Goal: Task Accomplishment & Management: Use online tool/utility

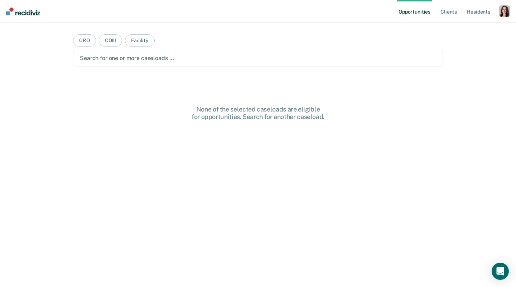
click at [504, 12] on div "button" at bounding box center [503, 10] width 11 height 11
click at [466, 26] on link "Profile" at bounding box center [476, 29] width 58 height 6
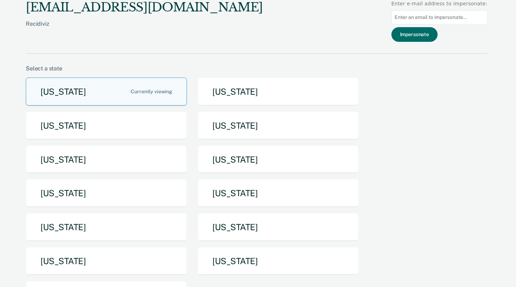
click at [449, 20] on input at bounding box center [439, 17] width 96 height 14
paste input "Jeannie.Hummel@doc.mo.gov"
type input "Jeannie.Hummel@doc.mo.gov"
click at [429, 27] on button "Impersonate" at bounding box center [414, 34] width 46 height 15
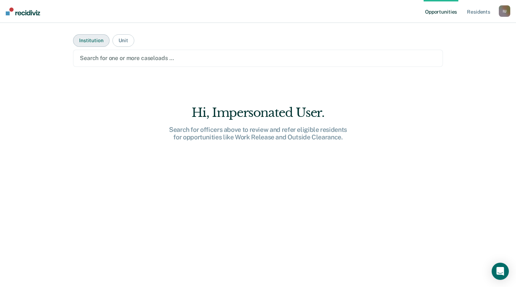
click at [100, 40] on button "Institution" at bounding box center [91, 40] width 36 height 13
click at [126, 42] on button "Unit" at bounding box center [123, 40] width 22 height 13
click at [127, 67] on main "Institution Unit Search for one or more units … Hi, Impersonated User. Search f…" at bounding box center [257, 146] width 387 height 247
click at [127, 57] on div at bounding box center [258, 58] width 356 height 8
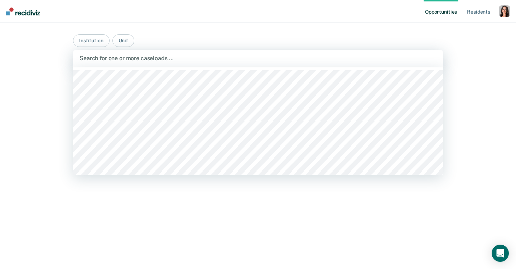
click at [196, 59] on div at bounding box center [257, 58] width 357 height 8
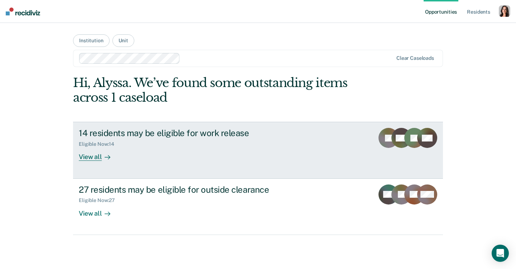
click at [136, 151] on div "14 residents may be eligible for work release Eligible Now : 14 View all" at bounding box center [213, 144] width 268 height 33
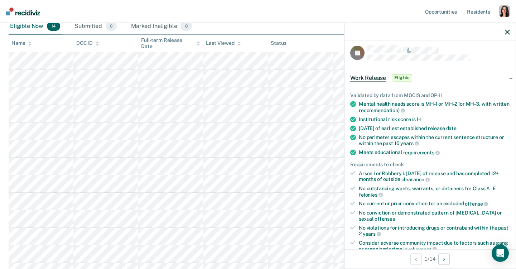
scroll to position [30, 0]
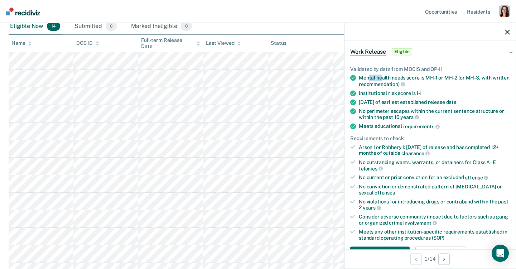
drag, startPoint x: 367, startPoint y: 78, endPoint x: 382, endPoint y: 78, distance: 15.0
click at [382, 78] on div "Mental health needs score is MH-1 or MH-2 (or MH-3, with written recommendation)" at bounding box center [434, 81] width 151 height 12
click at [390, 99] on div "[DATE] of earliest established release date" at bounding box center [434, 102] width 151 height 6
drag, startPoint x: 391, startPoint y: 92, endPoint x: 406, endPoint y: 92, distance: 15.4
click at [406, 92] on div "Institutional risk score is I-1" at bounding box center [434, 93] width 151 height 6
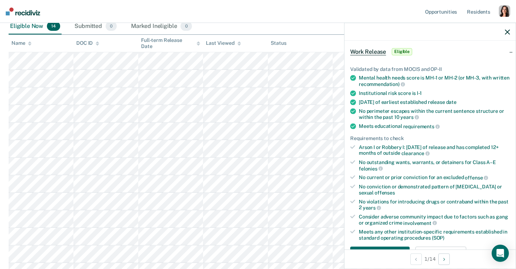
click at [366, 123] on div "Meets educational requirements" at bounding box center [434, 126] width 151 height 6
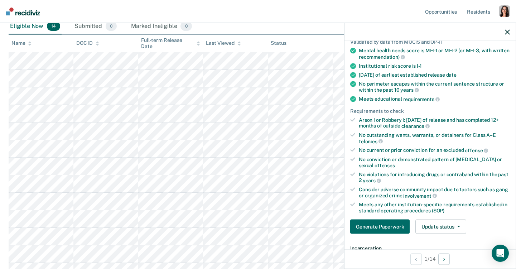
scroll to position [58, 0]
drag, startPoint x: 360, startPoint y: 115, endPoint x: 378, endPoint y: 115, distance: 18.6
click at [378, 116] on div "Arson I or Robbery I: [DATE] of release and has completed 12+ months of outside…" at bounding box center [434, 122] width 151 height 12
drag, startPoint x: 360, startPoint y: 133, endPoint x: 411, endPoint y: 132, distance: 51.2
click at [411, 132] on div "No outstanding wants, warrants, or detainers for Class A–E felonies" at bounding box center [434, 137] width 151 height 12
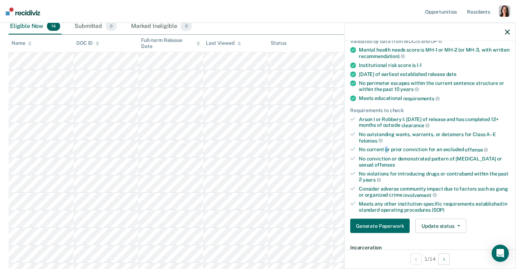
click at [386, 148] on div "No current or prior conviction for an excluded offense" at bounding box center [434, 149] width 151 height 6
click at [388, 166] on ul "Validated by data from MOCIS and OP-II Mental health needs score is MH-1 or MH-…" at bounding box center [430, 125] width 160 height 175
drag, startPoint x: 361, startPoint y: 170, endPoint x: 363, endPoint y: 177, distance: 7.8
click at [363, 177] on div "No violations for introducing drugs or contraband within the past 2 years" at bounding box center [434, 176] width 151 height 12
click at [363, 173] on div "No violations for introducing drugs or contraband within the past 2 years" at bounding box center [434, 176] width 151 height 12
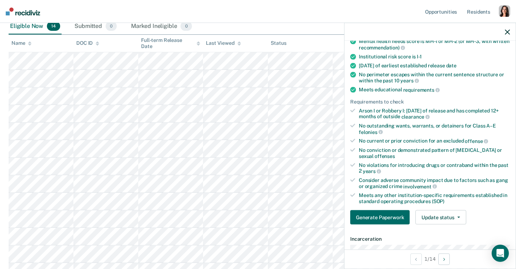
scroll to position [67, 0]
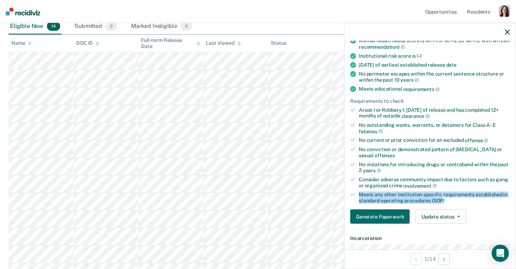
drag, startPoint x: 361, startPoint y: 191, endPoint x: 441, endPoint y: 197, distance: 80.4
click at [441, 197] on div "Meets any other institution-specific requirements established in standard opera…" at bounding box center [434, 197] width 151 height 12
click at [464, 199] on div "Meets any other institution-specific requirements established in standard opera…" at bounding box center [434, 197] width 151 height 12
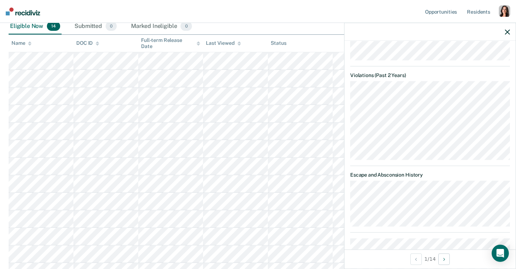
scroll to position [476, 0]
click at [353, 82] on dl "Violations (Past 2 Years)" at bounding box center [430, 114] width 160 height 88
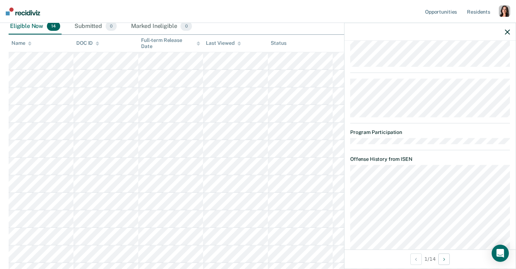
scroll to position [705, 0]
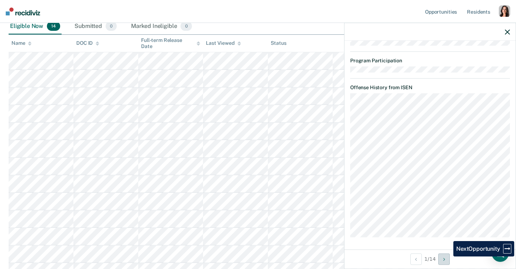
click at [447, 259] on button "Next Opportunity" at bounding box center [443, 258] width 11 height 11
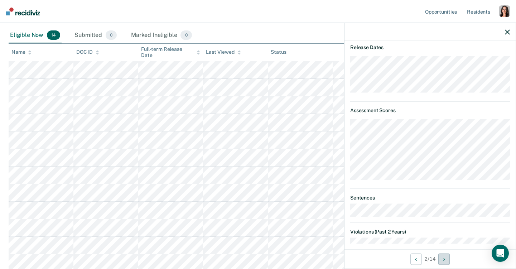
scroll to position [0, 0]
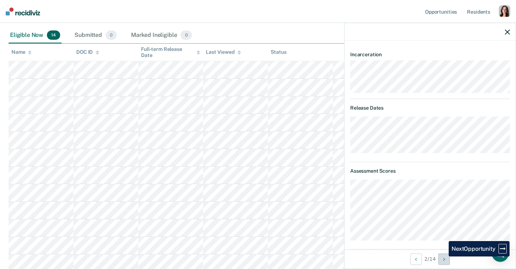
click at [443, 256] on button "Next Opportunity" at bounding box center [443, 258] width 11 height 11
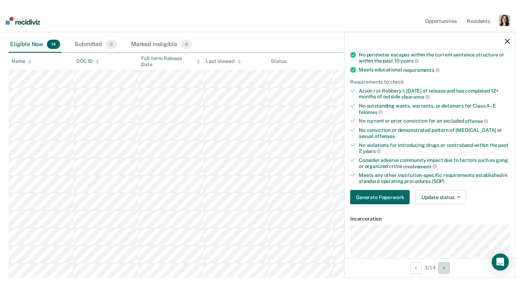
scroll to position [102, 0]
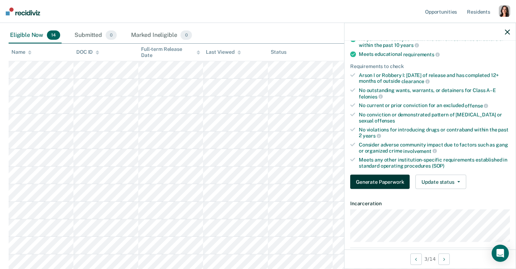
click at [384, 183] on button "Generate Paperwork" at bounding box center [379, 182] width 59 height 14
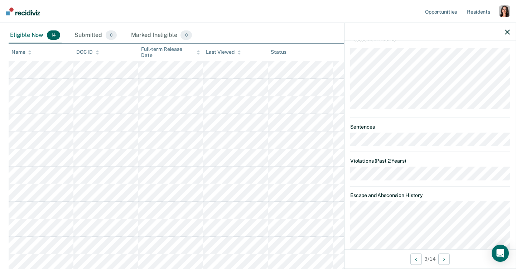
scroll to position [409, 0]
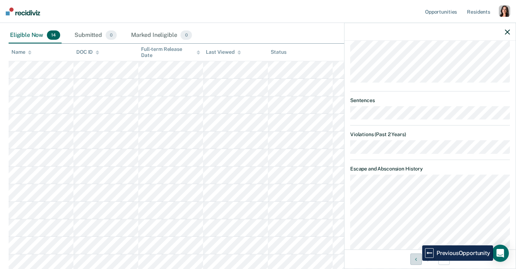
click at [417, 260] on button "Previous Opportunity" at bounding box center [415, 258] width 11 height 11
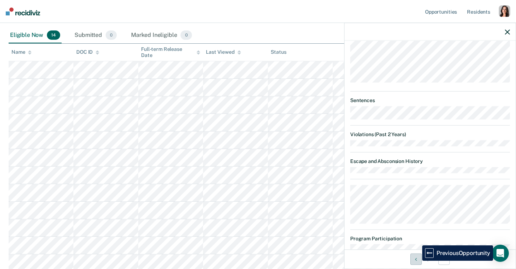
click at [415, 260] on icon "Previous Opportunity" at bounding box center [416, 258] width 2 height 5
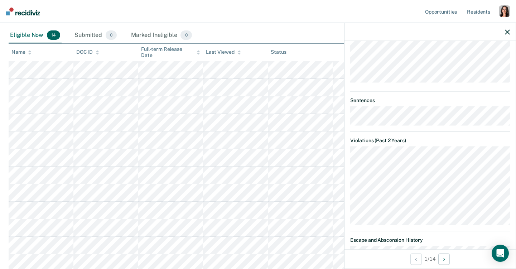
click at [400, 191] on dl "Violations (Past 2 Years)" at bounding box center [430, 181] width 160 height 88
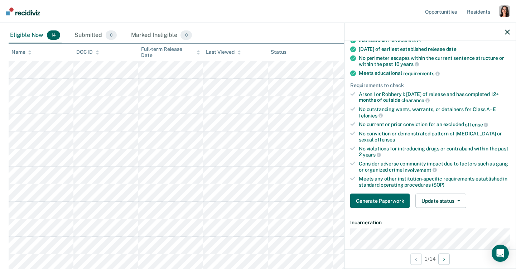
scroll to position [77, 0]
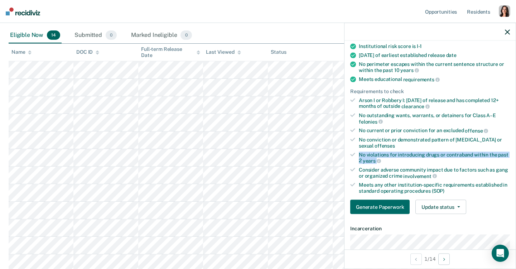
drag, startPoint x: 399, startPoint y: 157, endPoint x: 351, endPoint y: 152, distance: 47.9
click at [351, 152] on li "No violations for introducing drugs or contraband within the past 2 years" at bounding box center [430, 157] width 160 height 12
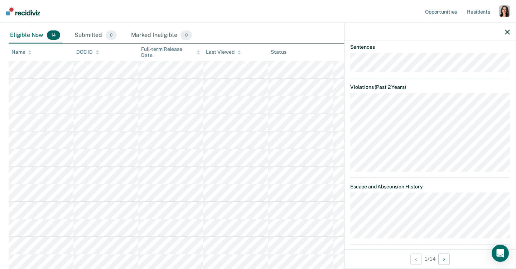
scroll to position [472, 0]
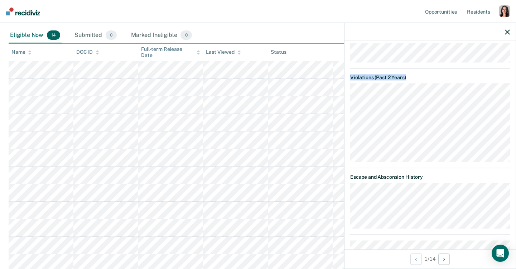
click at [415, 117] on div "JB Work Release Eligible Validated by data from MOCIS and OP-II Mental health n…" at bounding box center [429, 145] width 171 height 208
click at [405, 56] on article "JB Work Release Eligible Validated by data from MOCIS and OP-II Mental health n…" at bounding box center [430, 32] width 160 height 909
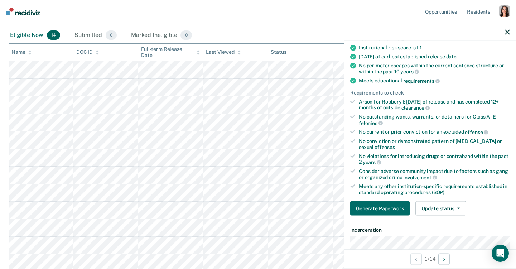
scroll to position [76, 0]
click at [455, 168] on div "Consider adverse community impact due to factors such as gang or organized crim…" at bounding box center [434, 174] width 151 height 12
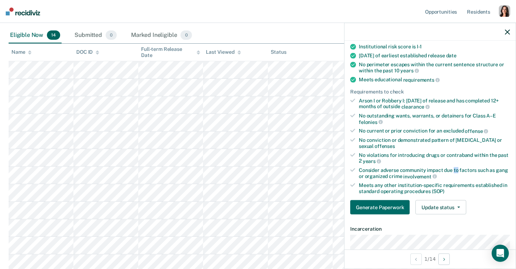
scroll to position [76, 0]
click at [435, 206] on button "Update status" at bounding box center [440, 207] width 50 height 14
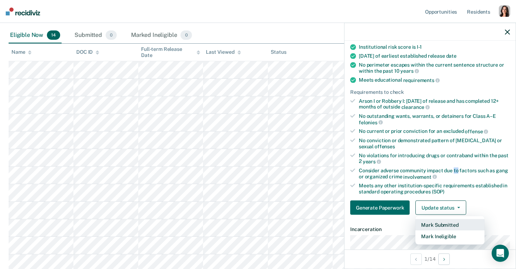
click at [456, 223] on button "Mark Submitted" at bounding box center [449, 224] width 69 height 11
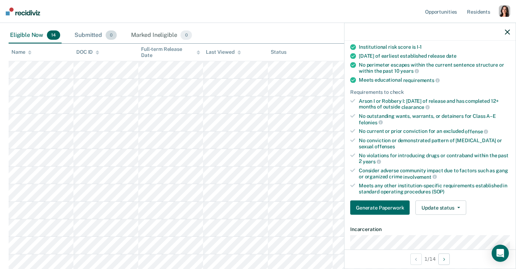
click at [87, 37] on div "Submitted 0" at bounding box center [95, 36] width 45 height 16
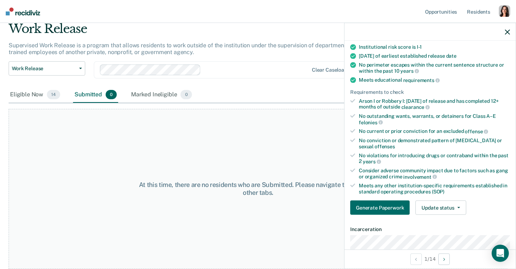
scroll to position [27, 0]
click at [35, 91] on div "Eligible Now 14" at bounding box center [35, 96] width 53 height 16
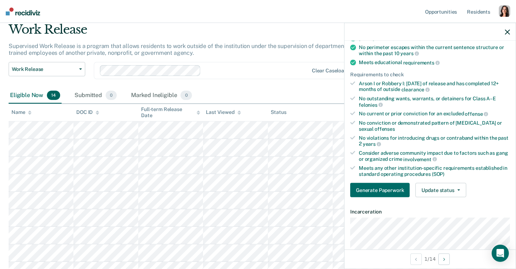
scroll to position [95, 0]
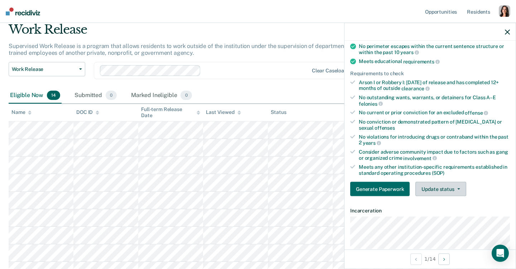
click at [438, 189] on button "Update status" at bounding box center [440, 189] width 50 height 14
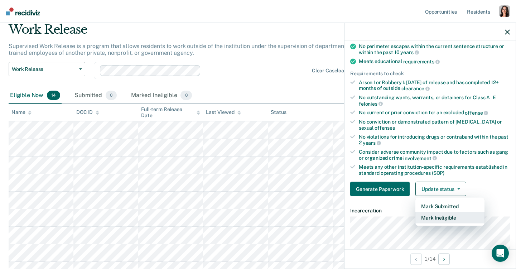
click at [434, 218] on button "Mark Ineligible" at bounding box center [449, 217] width 69 height 11
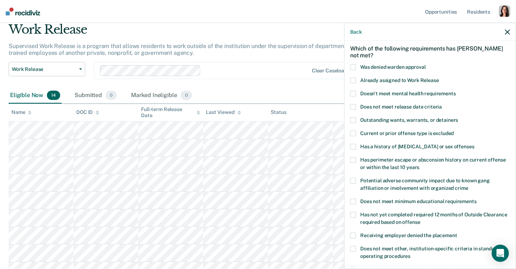
scroll to position [30, 0]
click at [381, 67] on span "Was denied warden approval" at bounding box center [392, 68] width 65 height 6
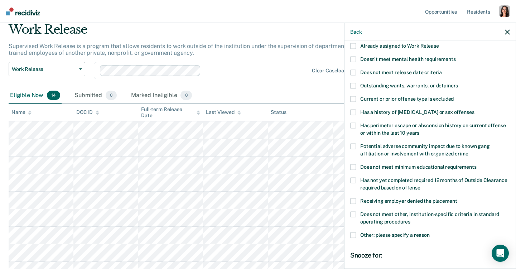
scroll to position [67, 0]
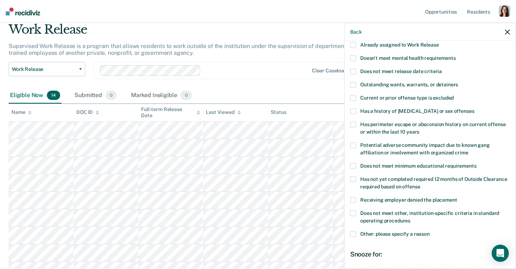
click at [376, 214] on span "Does not meet other, institution-specific criteria in standard operating proced…" at bounding box center [429, 216] width 139 height 13
click at [379, 218] on span "Does not meet other, institution-specific criteria in standard operating proced…" at bounding box center [429, 216] width 139 height 13
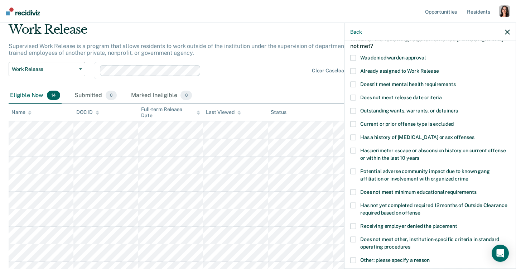
scroll to position [42, 0]
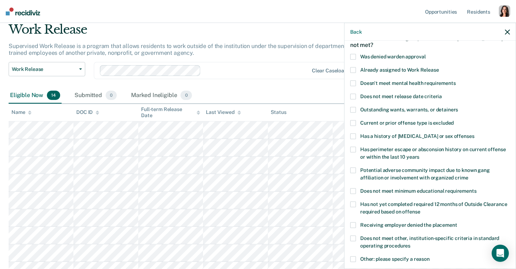
click at [381, 57] on span "Was denied warden approval" at bounding box center [392, 57] width 65 height 6
click at [390, 81] on span "Doesn't meet mental health requirements" at bounding box center [408, 83] width 96 height 6
click at [400, 75] on div "Already assigned to Work Release" at bounding box center [430, 73] width 160 height 13
click at [398, 83] on span "Doesn't meet mental health requirements" at bounding box center [408, 83] width 96 height 6
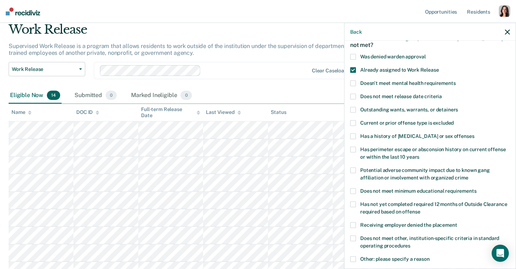
click at [391, 68] on span "Already assigned to Work Release" at bounding box center [399, 70] width 79 height 6
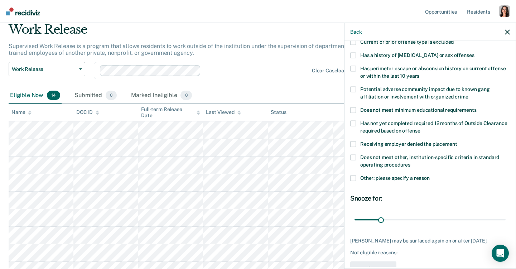
scroll to position [123, 0]
click at [389, 177] on span "Other: please specify a reason" at bounding box center [394, 177] width 69 height 6
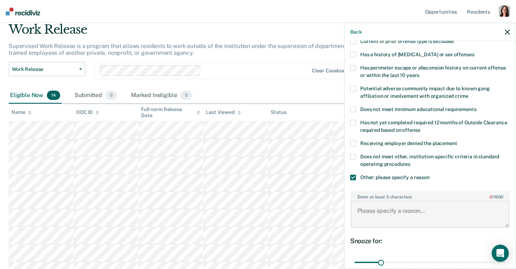
click at [408, 211] on textarea "Enter at least 3 characters 0 / 1600" at bounding box center [430, 214] width 158 height 26
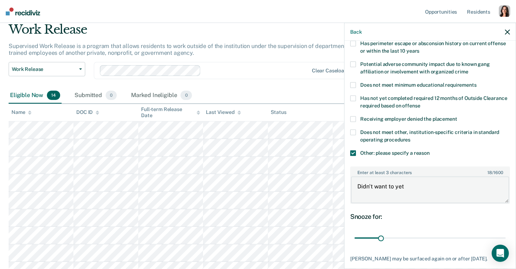
scroll to position [186, 0]
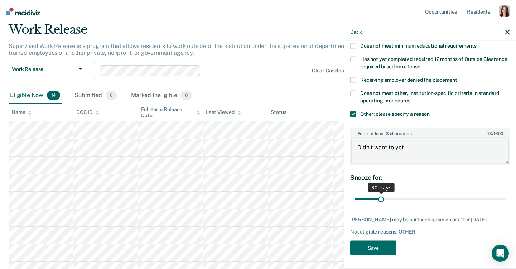
type textarea "Didn't want to yet"
drag, startPoint x: 381, startPoint y: 196, endPoint x: 405, endPoint y: 196, distance: 23.3
type input "60"
click at [405, 196] on input "range" at bounding box center [429, 199] width 151 height 13
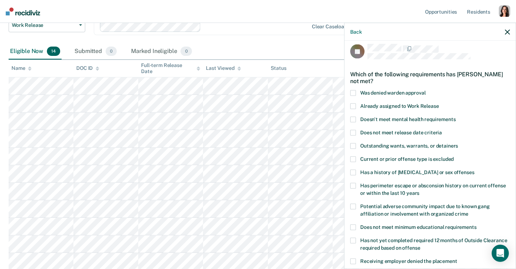
scroll to position [0, 0]
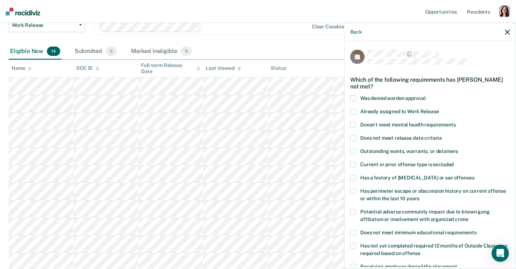
click at [352, 27] on div "Back" at bounding box center [429, 32] width 171 height 18
click at [354, 31] on button "Back" at bounding box center [355, 32] width 11 height 6
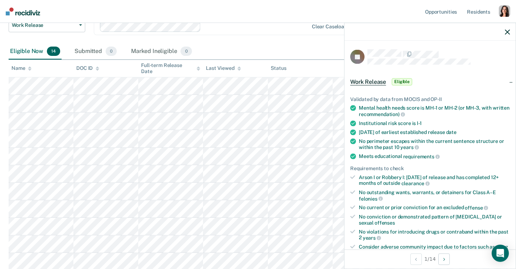
click at [506, 31] on icon "button" at bounding box center [507, 31] width 5 height 5
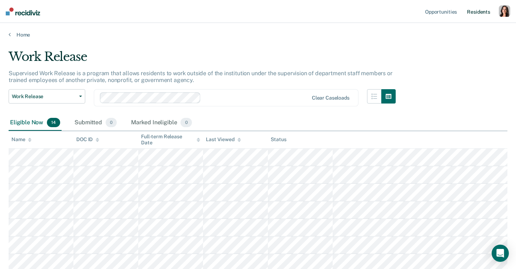
click at [480, 10] on link "Resident s" at bounding box center [478, 11] width 26 height 23
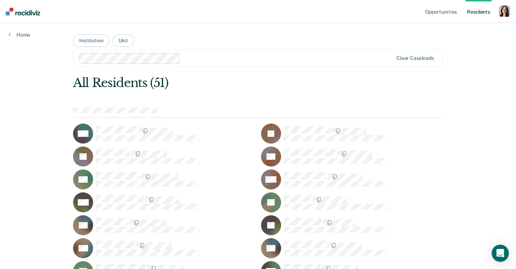
drag, startPoint x: 176, startPoint y: 110, endPoint x: 63, endPoint y: 107, distance: 112.4
click at [209, 75] on div "All Residents (51)" at bounding box center [221, 82] width 296 height 15
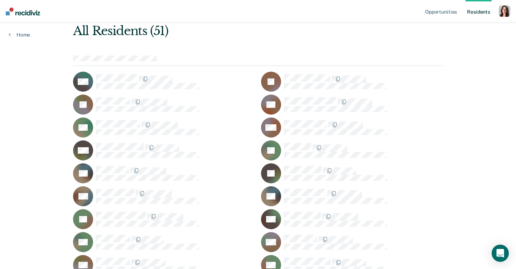
scroll to position [53, 0]
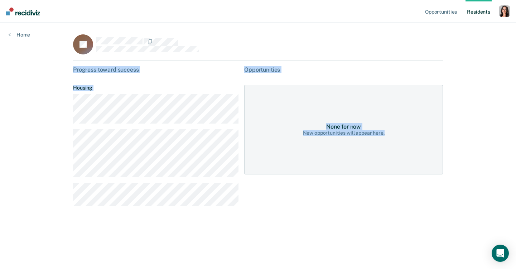
drag, startPoint x: 243, startPoint y: 60, endPoint x: 400, endPoint y: 148, distance: 180.4
click at [400, 148] on div "JA Progress toward success Housing Opportunities None for now New opportunities…" at bounding box center [258, 127] width 370 height 186
click at [400, 148] on div "None for now New opportunities will appear here." at bounding box center [343, 129] width 199 height 89
drag, startPoint x: 400, startPoint y: 148, endPoint x: 287, endPoint y: 104, distance: 121.3
click at [287, 104] on div "None for now New opportunities will appear here." at bounding box center [343, 129] width 199 height 89
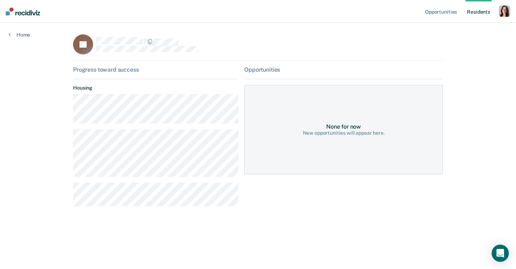
click at [332, 127] on div "None for now" at bounding box center [343, 126] width 35 height 7
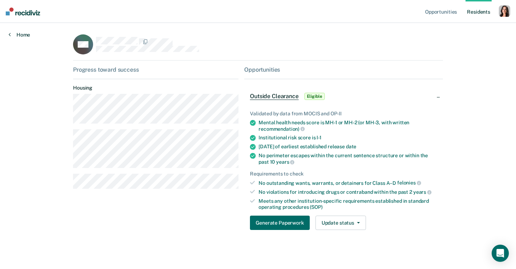
click at [28, 36] on link "Home" at bounding box center [19, 34] width 21 height 6
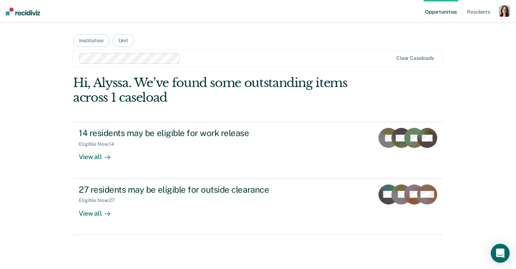
click at [498, 253] on icon "Open Intercom Messenger" at bounding box center [500, 252] width 8 height 9
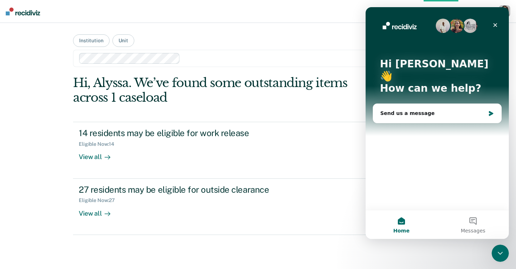
click at [466, 56] on div "Hi [PERSON_NAME] 👋 How can we help?" at bounding box center [436, 77] width 129 height 141
click at [495, 250] on icon "Close Intercom Messenger" at bounding box center [499, 252] width 9 height 9
